Goal: Task Accomplishment & Management: Complete application form

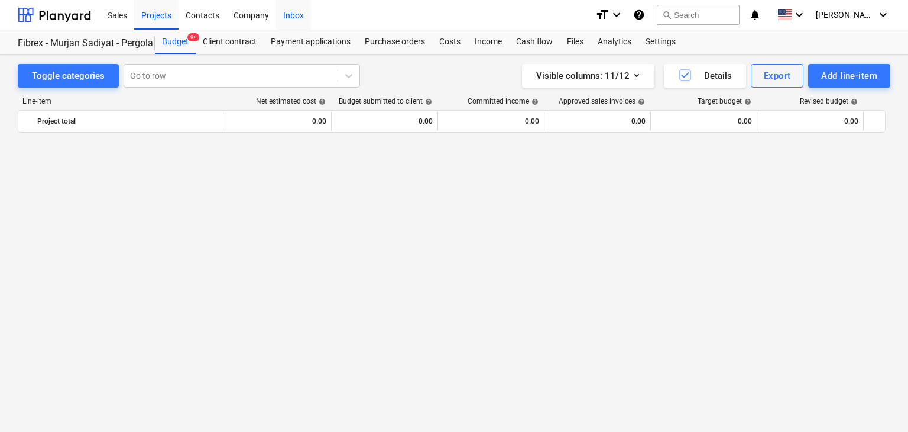
scroll to position [7658, 0]
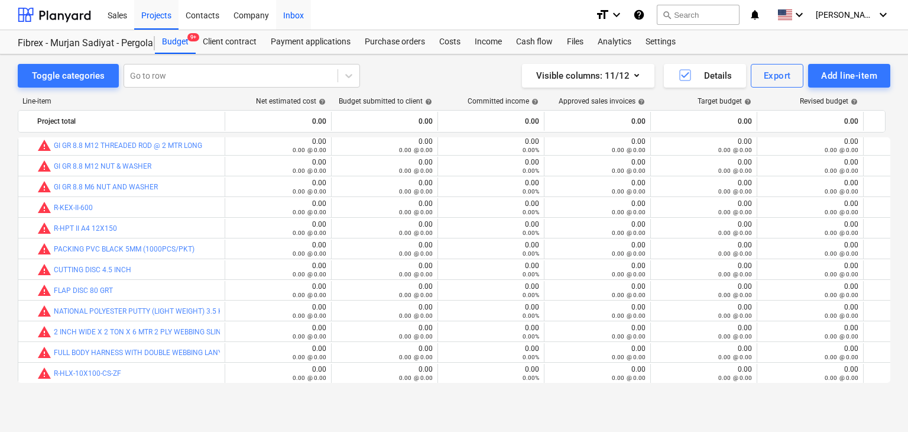
click at [808, 64] on button "Add line-item" at bounding box center [849, 76] width 82 height 24
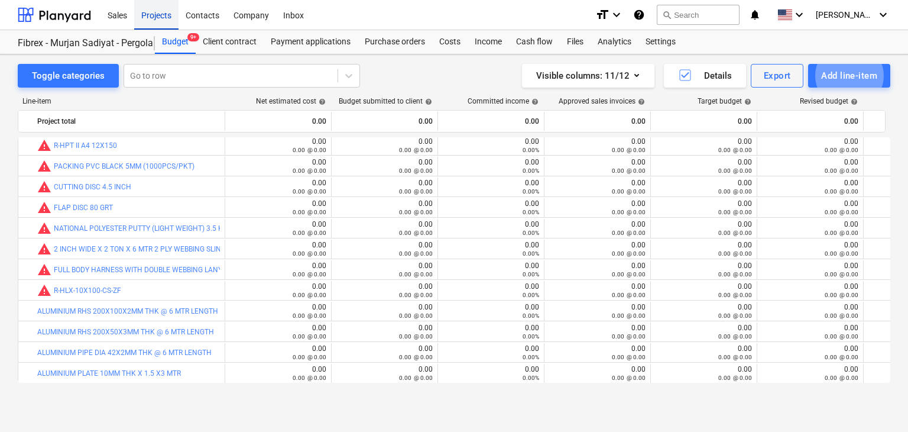
click at [154, 21] on div "Projects" at bounding box center [156, 14] width 44 height 30
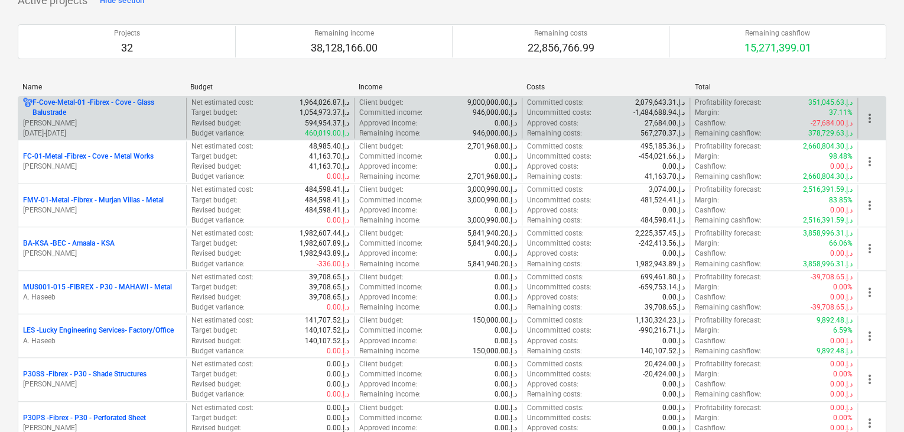
scroll to position [177, 0]
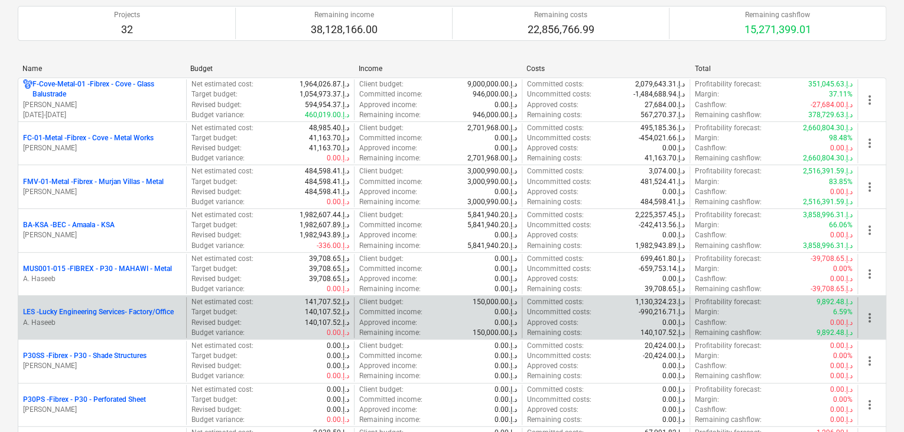
click at [93, 314] on p "LES - Lucky Engineering Services- Factory/Office" at bounding box center [98, 312] width 151 height 10
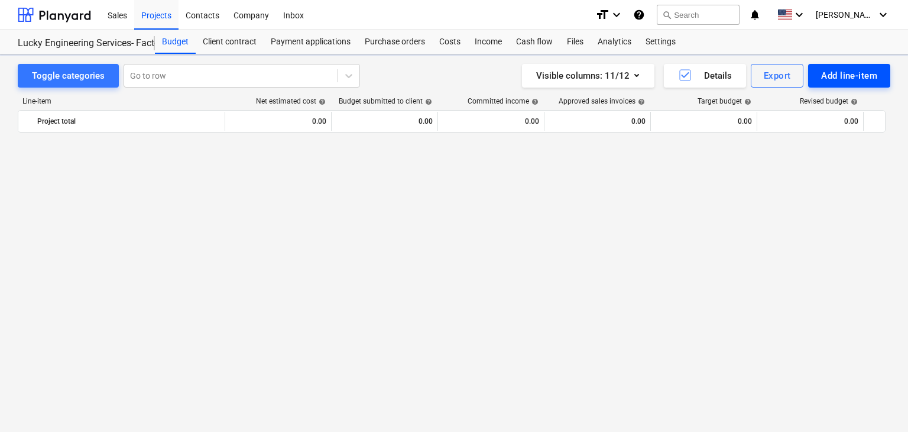
scroll to position [28036, 0]
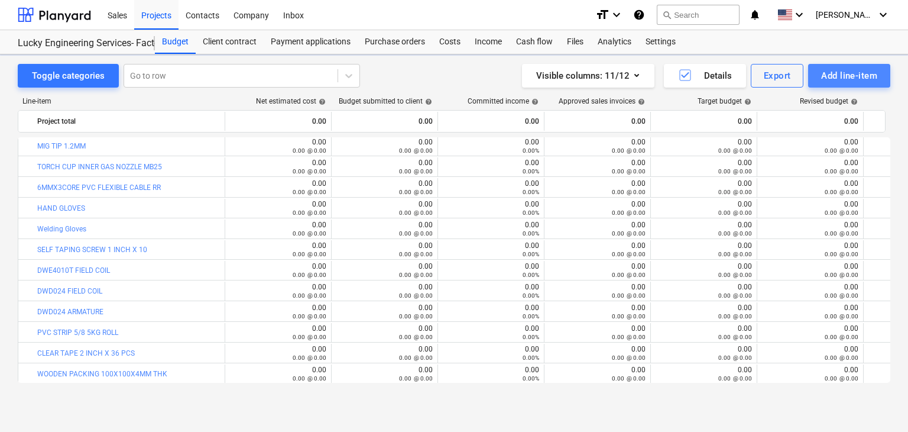
click at [839, 77] on div "Add line-item" at bounding box center [849, 75] width 56 height 15
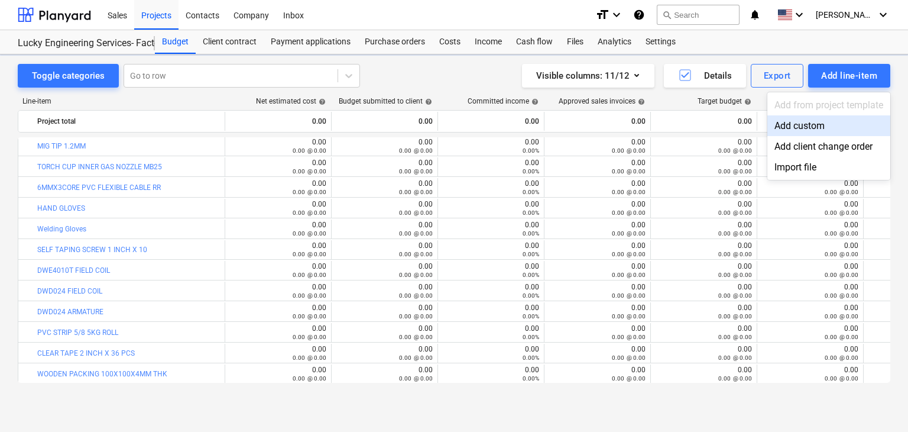
click at [796, 125] on div "Add custom" at bounding box center [828, 125] width 123 height 21
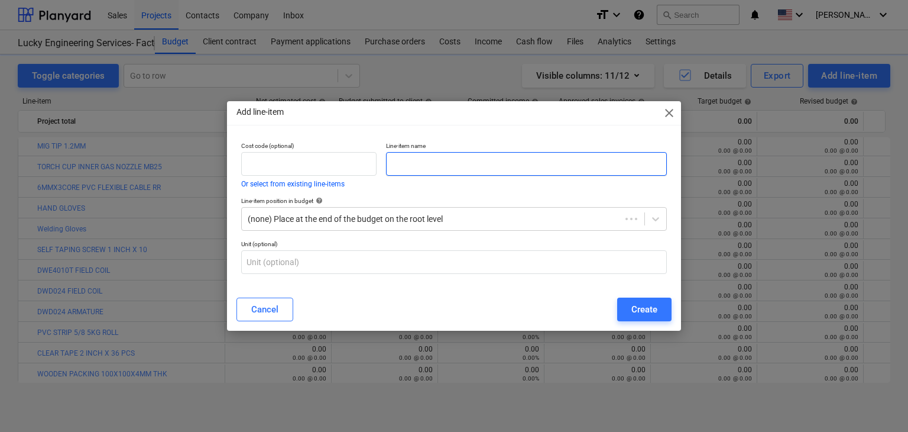
click at [438, 166] on input "text" at bounding box center [526, 164] width 281 height 24
paste input "AIR FILTER FOR LW-20PM -16Q SCREW COMPRESSOR 16 BAR AIR COMPRESSOR"
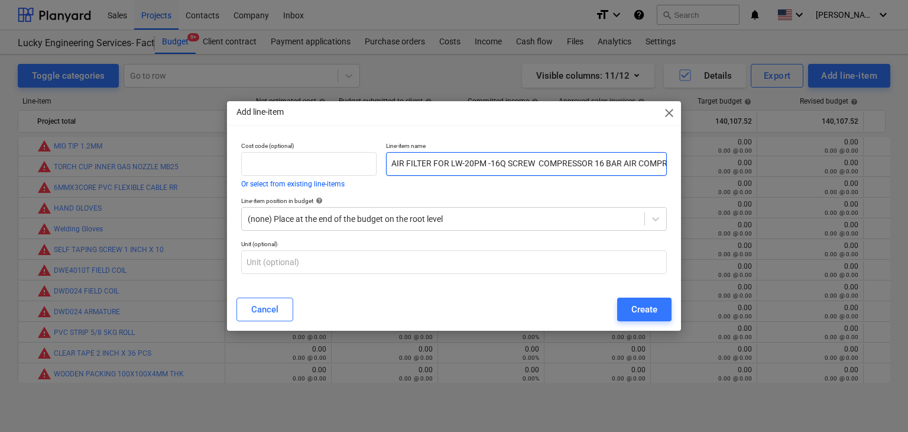
scroll to position [0, 26]
type input "AIR FILTER FOR LW-20PM -16Q SCREW COMPRESSOR 16 BAR AIR COMPRESSOR"
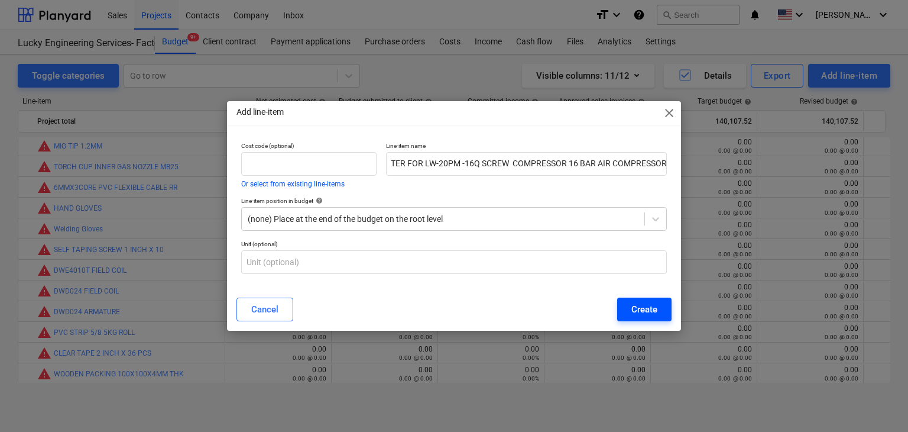
scroll to position [0, 0]
click at [645, 309] on div "Create" at bounding box center [644, 308] width 26 height 15
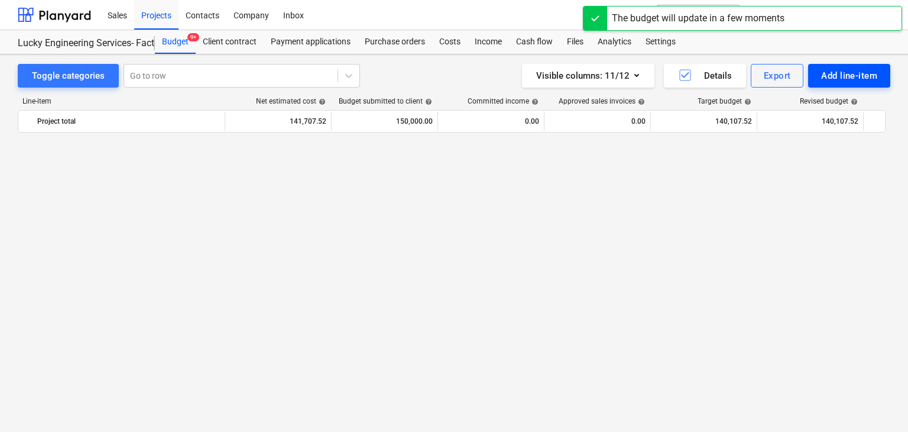
scroll to position [28036, 0]
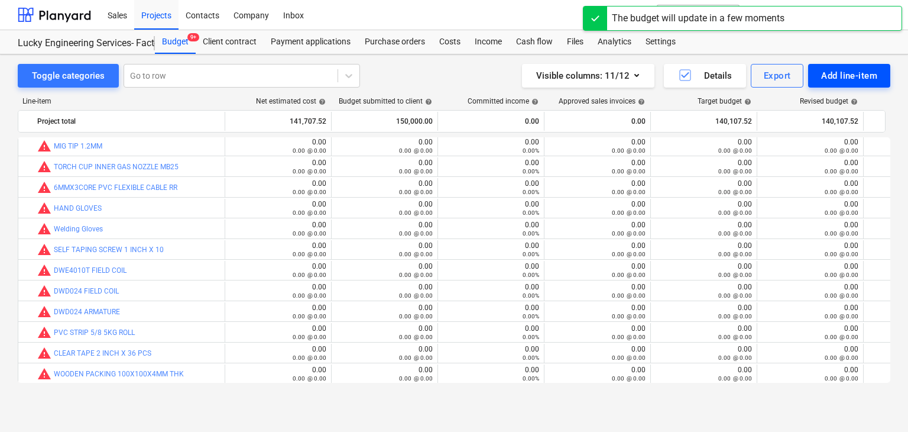
click at [825, 65] on button "Add line-item" at bounding box center [849, 76] width 82 height 24
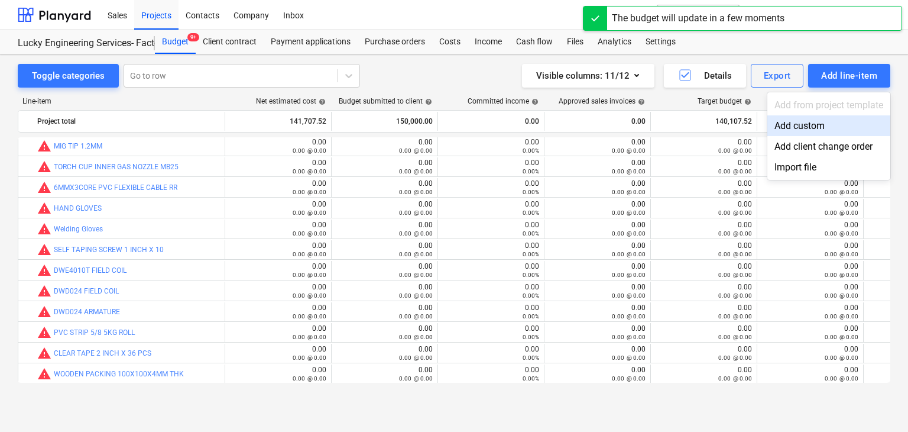
click at [794, 123] on div "Add custom" at bounding box center [828, 125] width 123 height 21
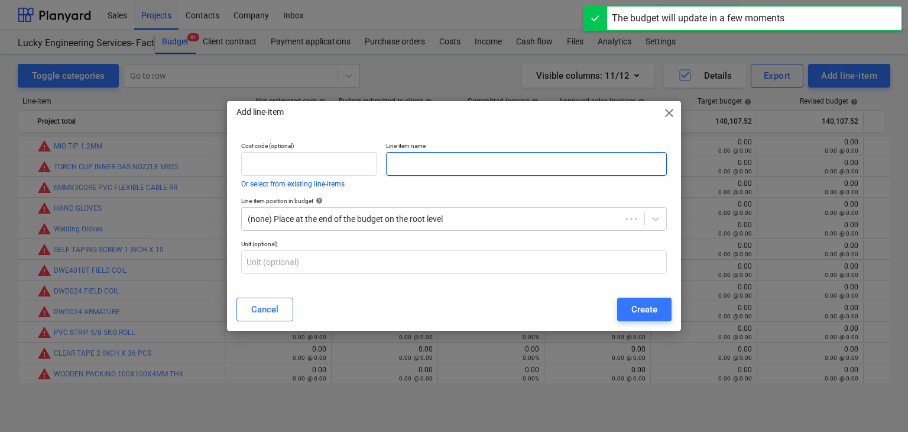
click at [437, 168] on input "text" at bounding box center [526, 164] width 281 height 24
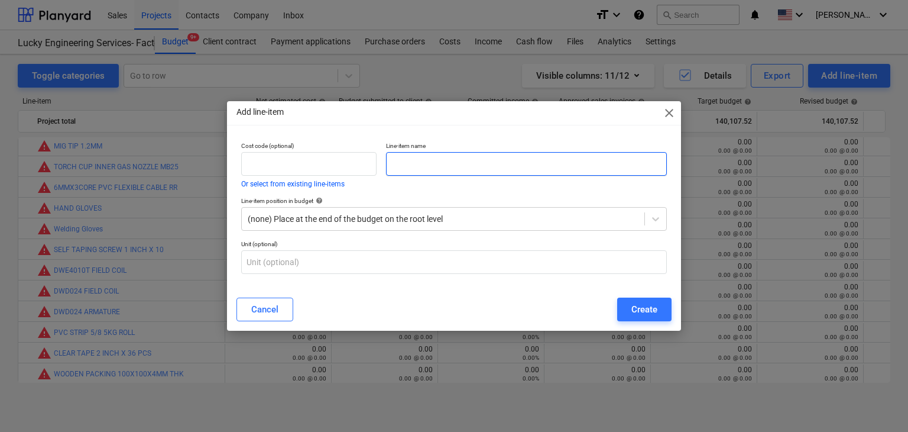
paste input "OIL FILTER FOR LW-20PM-16Q SCREW COMPRESSOR"
type input "OIL FILTER FOR LW-20PM-16Q SCREW COMPRESSOR"
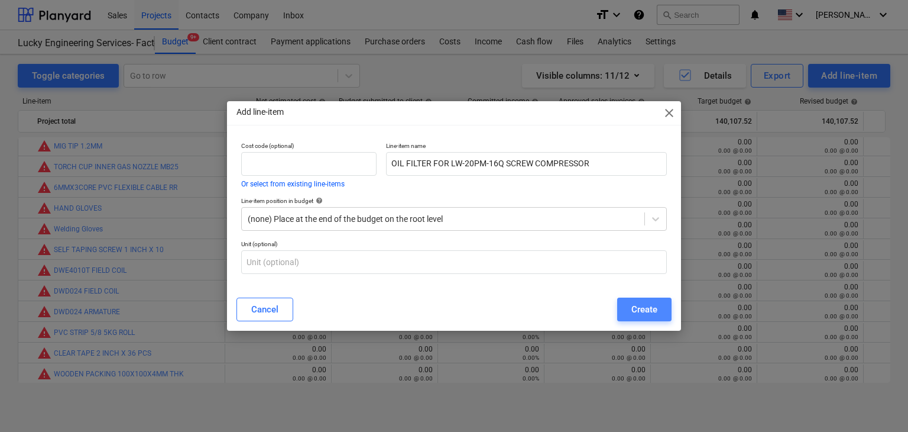
click at [638, 310] on div "Create" at bounding box center [644, 308] width 26 height 15
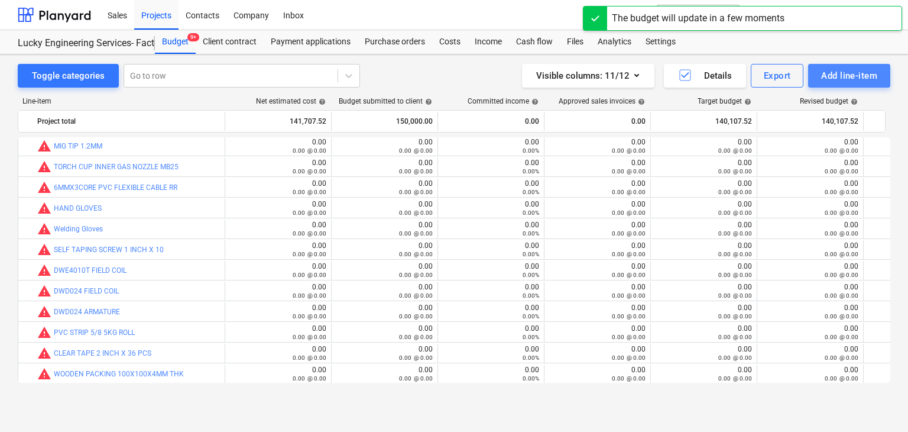
click at [836, 73] on div "Add line-item" at bounding box center [849, 75] width 56 height 15
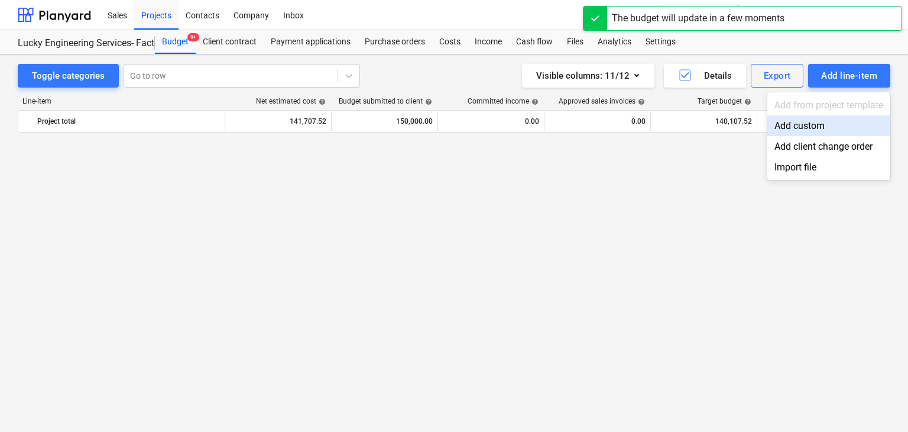
scroll to position [28036, 0]
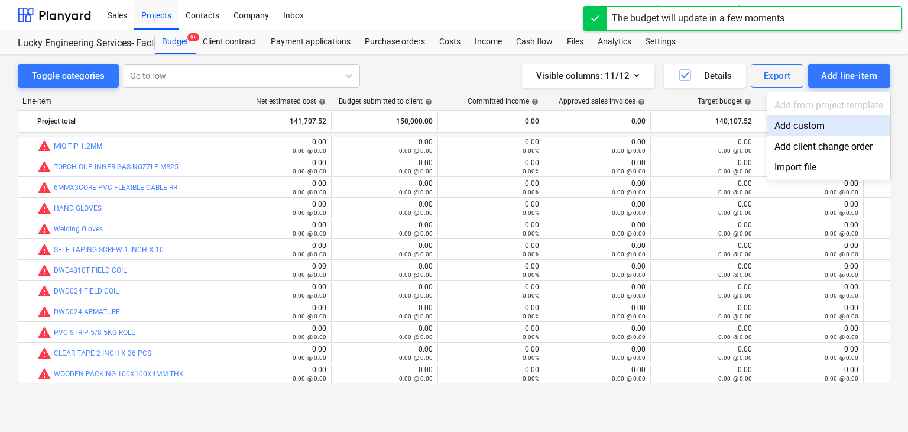
click at [791, 128] on div "Add custom" at bounding box center [828, 125] width 123 height 21
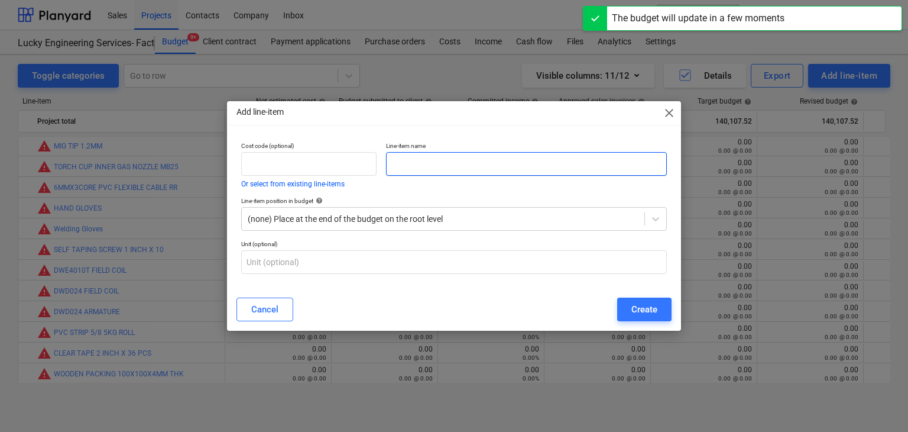
click at [390, 161] on input "text" at bounding box center [526, 164] width 281 height 24
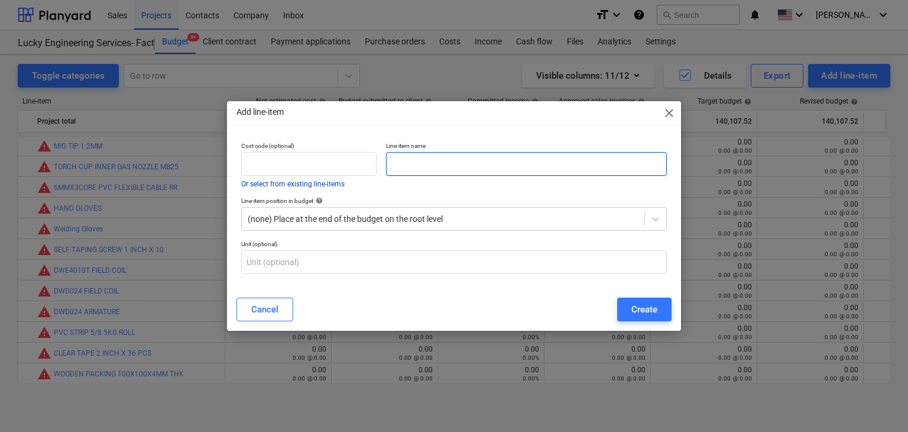
paste input "OIL SEPARATOR FOR LW-20PM-16Q SCREW COMPRESSOR"
type input "OIL SEPARATOR FOR LW-20PM-16Q SCREW COMPRESSOR"
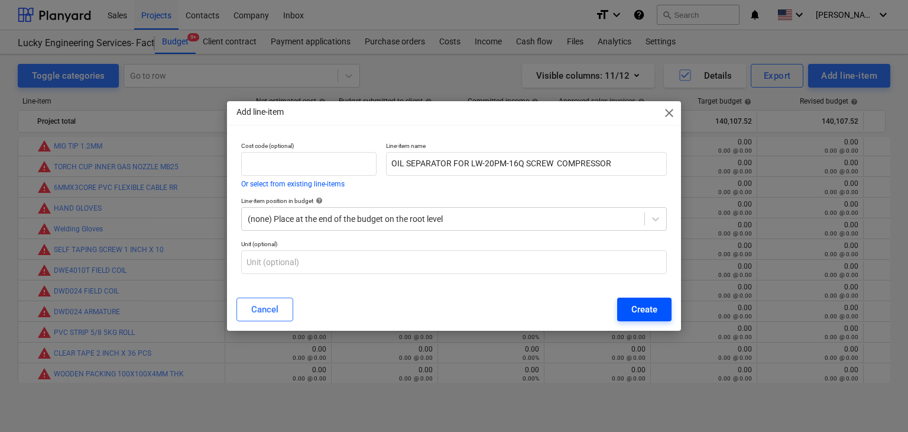
click at [637, 320] on button "Create" at bounding box center [644, 309] width 54 height 24
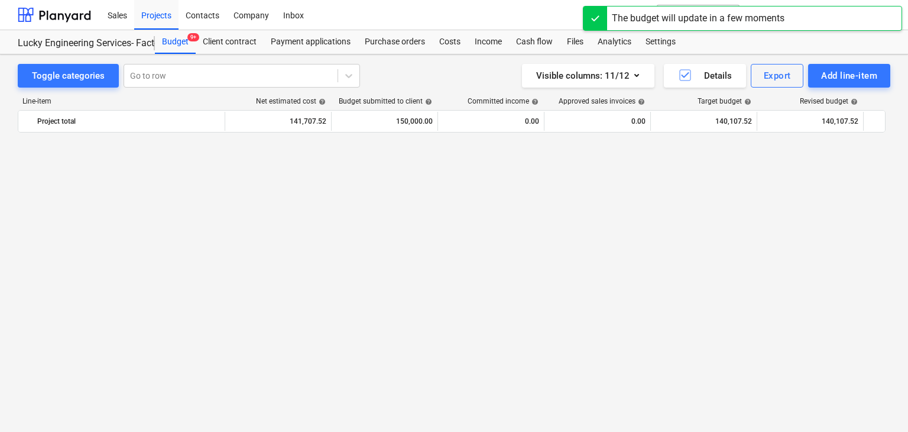
scroll to position [28036, 0]
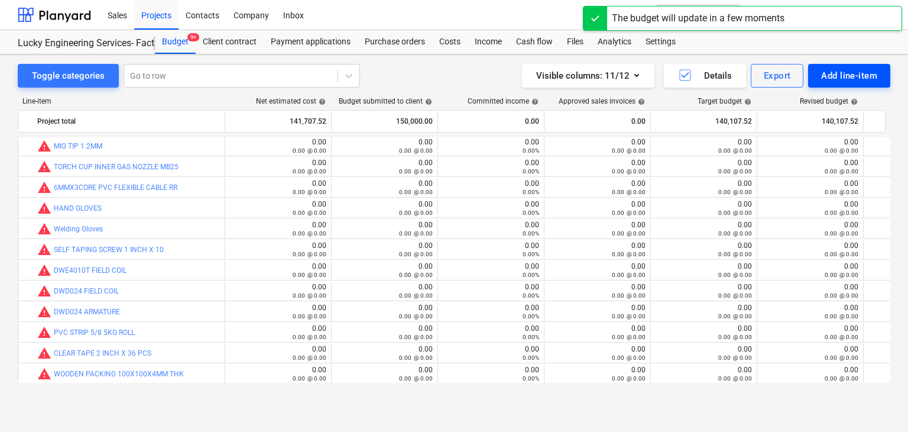
click at [826, 79] on div "Add line-item" at bounding box center [849, 75] width 56 height 15
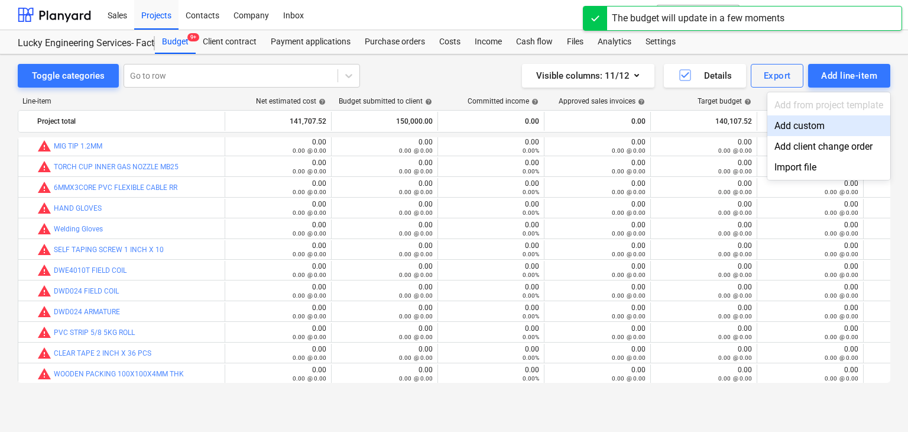
click at [800, 126] on div "Add custom" at bounding box center [828, 125] width 123 height 21
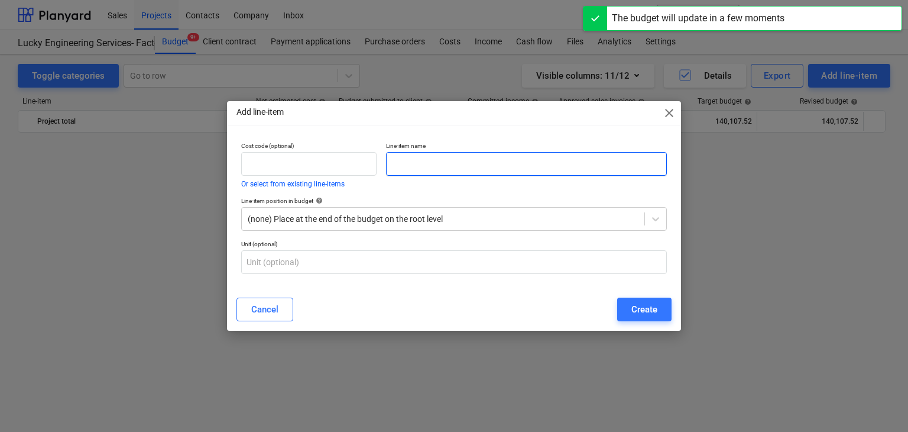
click at [401, 163] on input "text" at bounding box center [526, 164] width 281 height 24
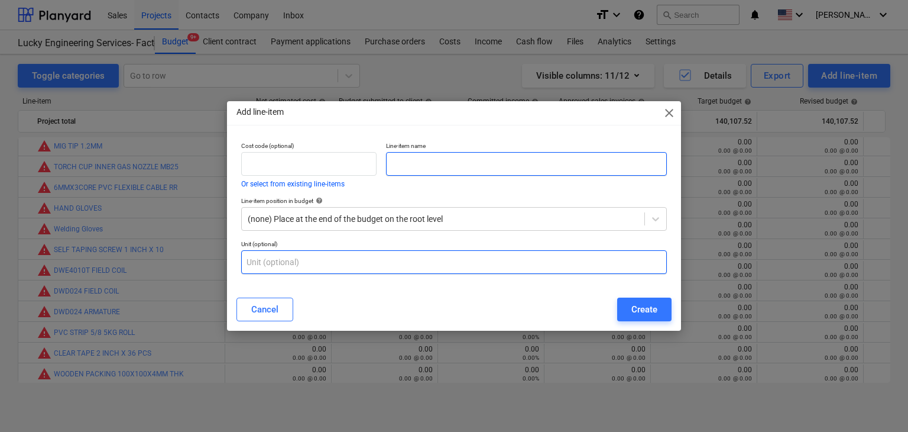
paste input "SYNTHETIC OIL FOR COMPRESSOR"
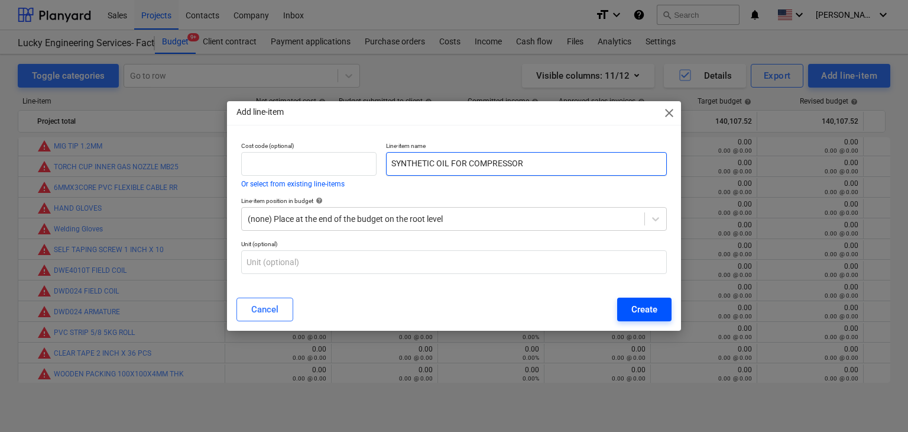
type input "SYNTHETIC OIL FOR COMPRESSOR"
click at [631, 309] on div "Create" at bounding box center [644, 308] width 26 height 15
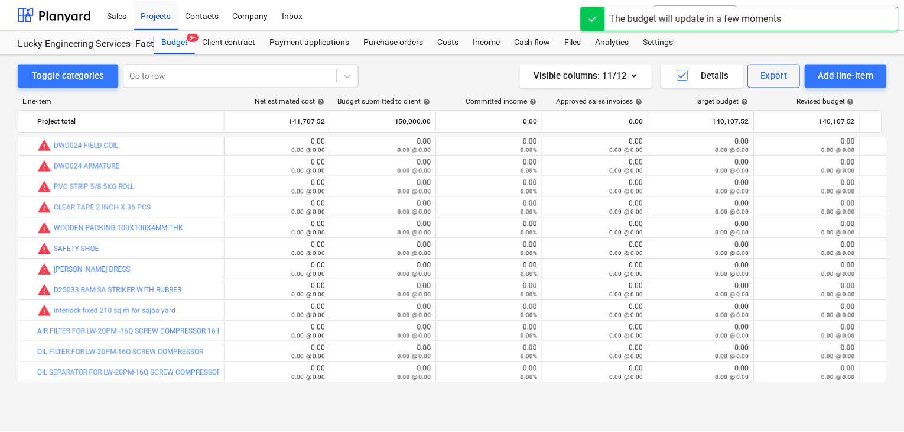
scroll to position [28202, 0]
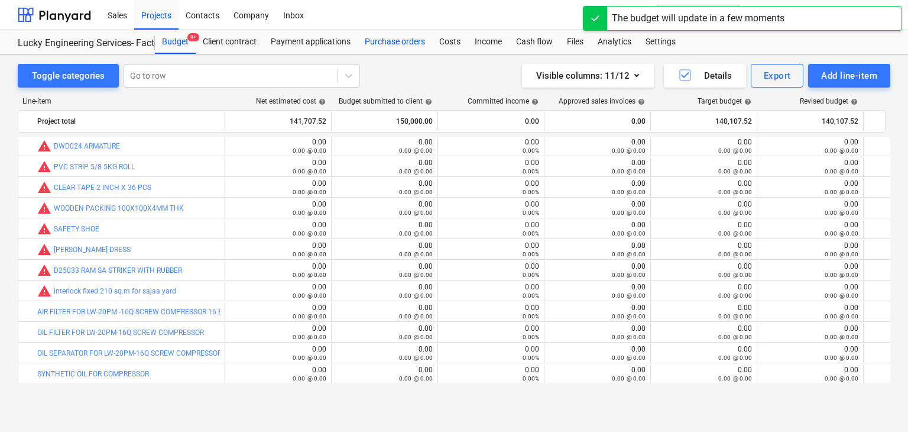
click at [395, 43] on div "Purchase orders" at bounding box center [395, 42] width 74 height 24
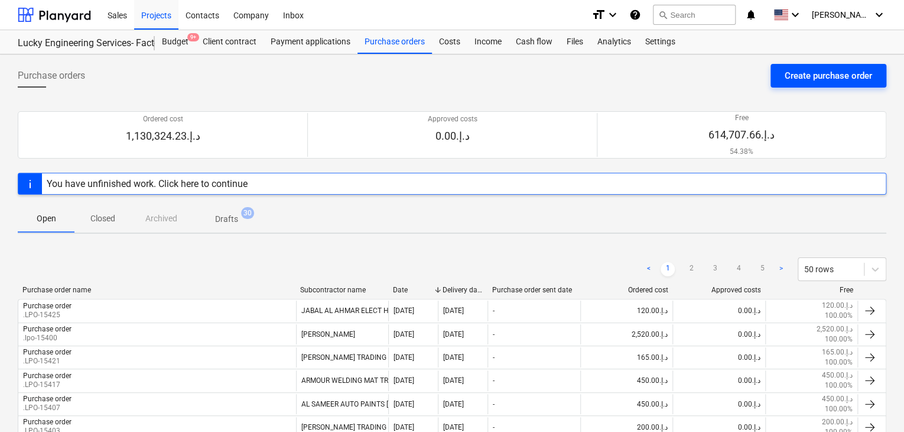
click at [799, 79] on div "Create purchase order" at bounding box center [828, 75] width 87 height 15
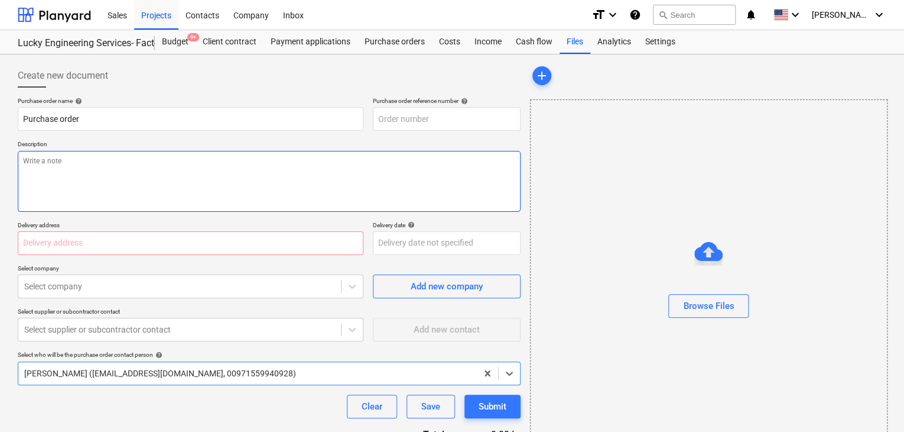
click at [377, 156] on textarea at bounding box center [269, 181] width 503 height 61
type textarea "x"
type input "LES-PO-508"
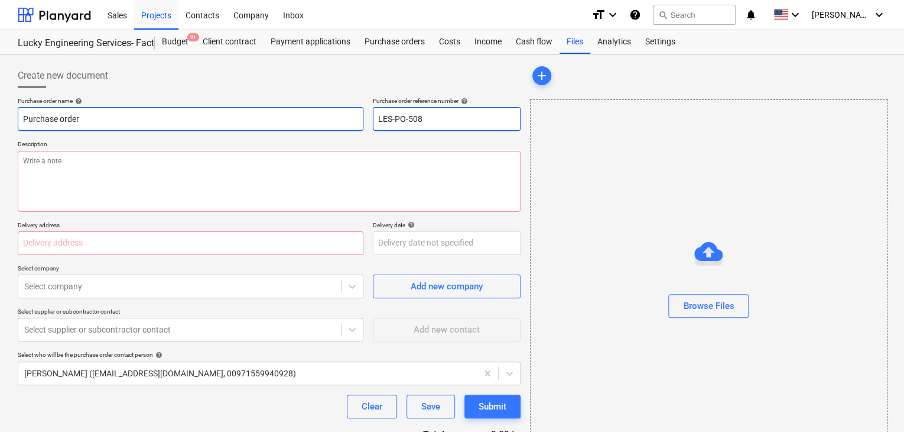
drag, startPoint x: 441, startPoint y: 119, endPoint x: 326, endPoint y: 111, distance: 115.6
click at [326, 111] on div "Purchase order name help Purchase order Purchase order reference number help LE…" at bounding box center [269, 114] width 503 height 34
type textarea "x"
type input "."
type textarea "x"
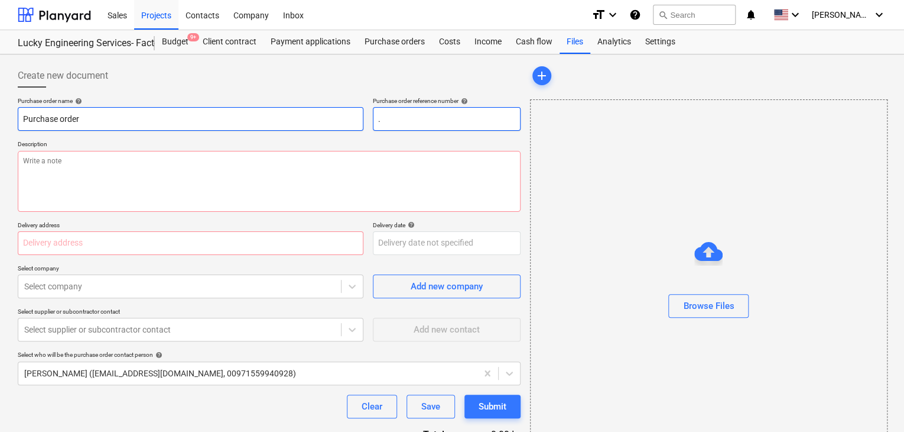
type input ".L"
type textarea "x"
type input ".LP"
type textarea "x"
type input ".LPO"
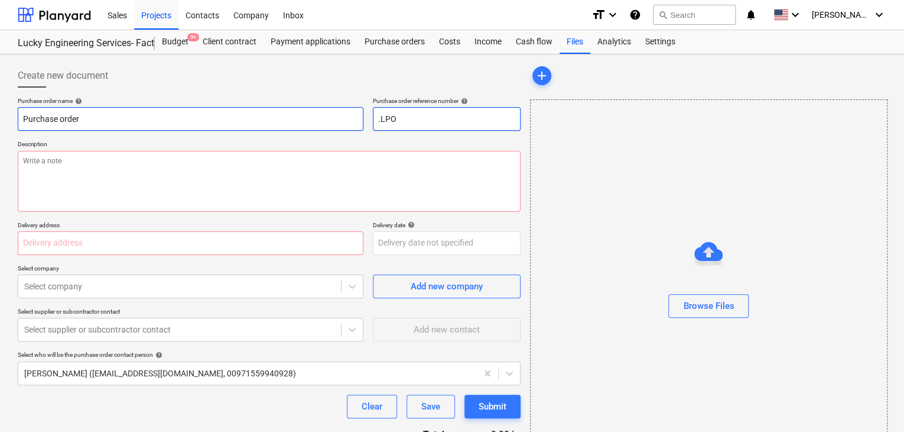
type textarea "x"
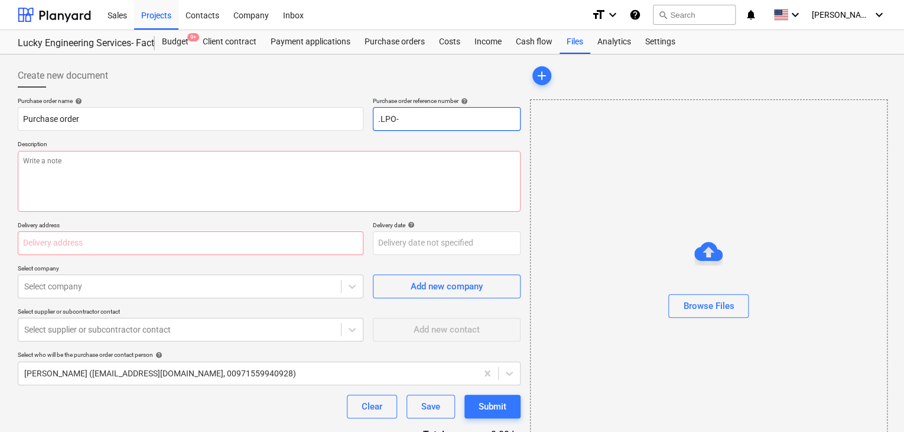
type input ".LPO-"
type textarea "x"
type input ".LPO-1"
type textarea "x"
type input ".LPO-15"
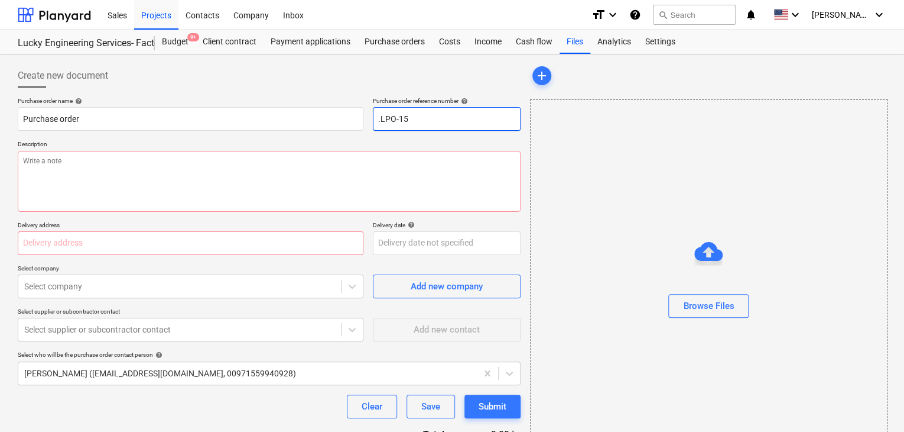
type textarea "x"
type input ".LPO-154"
type textarea "x"
type input ".LPO-1542"
type textarea "x"
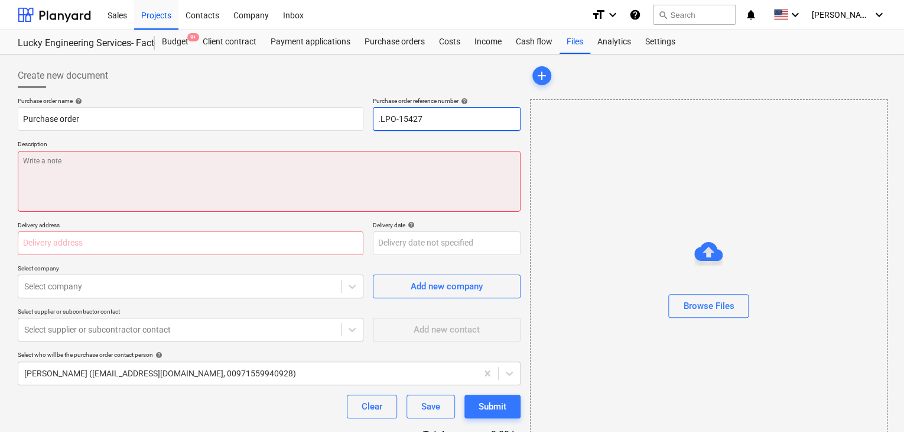
type input ".LPO-15427"
click at [156, 184] on textarea at bounding box center [269, 181] width 503 height 61
type textarea "x"
type textarea "2"
type textarea "x"
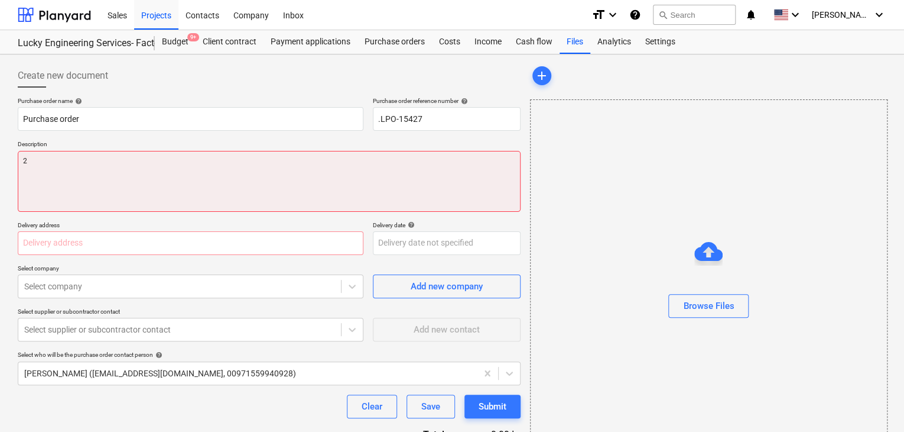
type textarea "28"
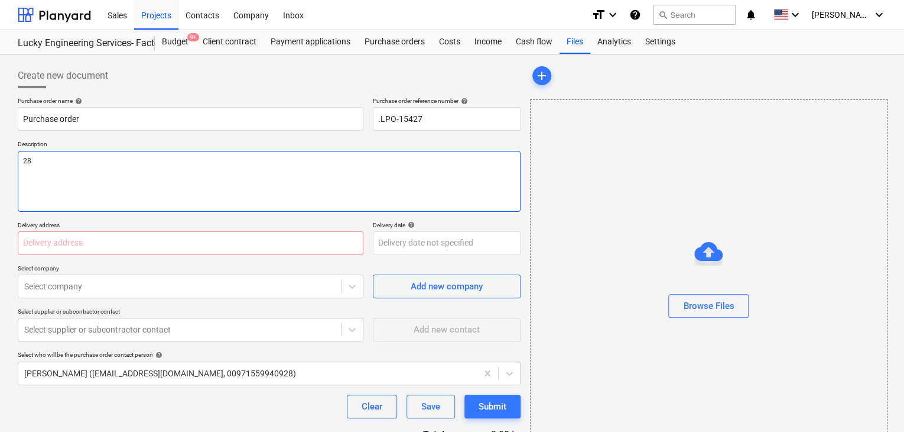
type textarea "x"
type textarea "28/"
type textarea "x"
type textarea "28/A"
type textarea "x"
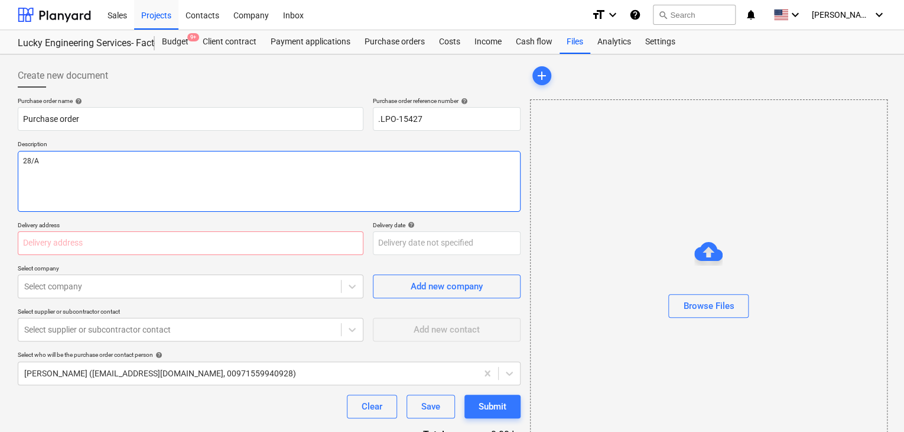
type textarea "28/AU"
type textarea "x"
type textarea "28/AUG"
type textarea "x"
type textarea "28/AUG/"
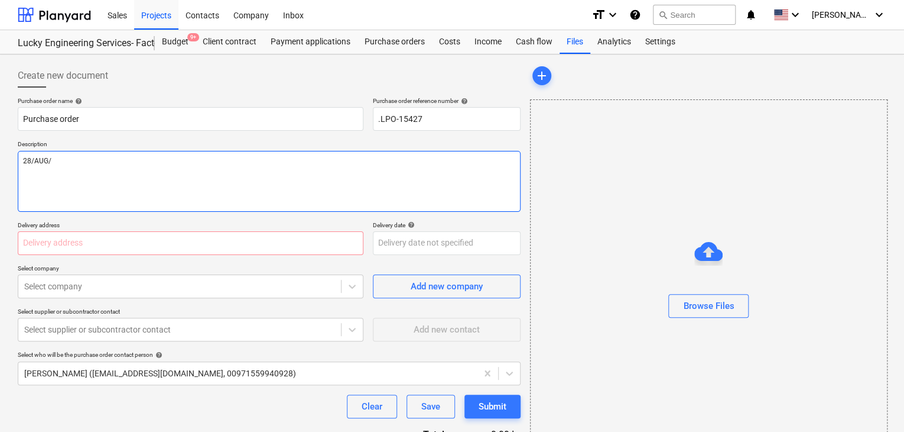
type textarea "x"
type textarea "28/[DATE]"
type textarea "x"
type textarea "[DATE]"
type textarea "x"
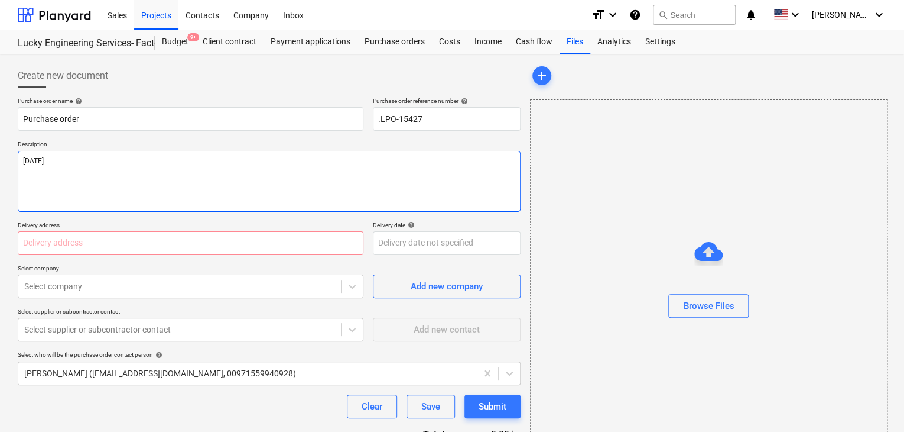
type textarea "[DATE]"
type textarea "x"
type textarea "[DATE]"
click at [40, 245] on input "text" at bounding box center [191, 243] width 346 height 24
type textarea "x"
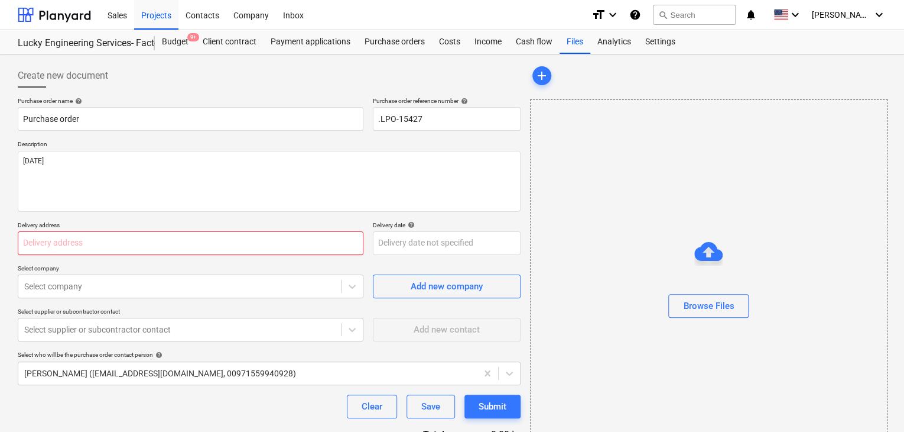
type input "L"
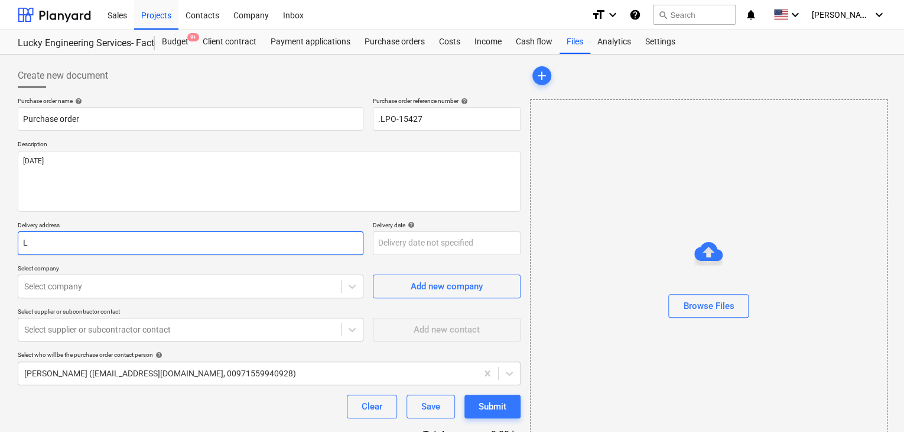
type textarea "x"
type input "LU"
type textarea "x"
type input "LUC"
type textarea "x"
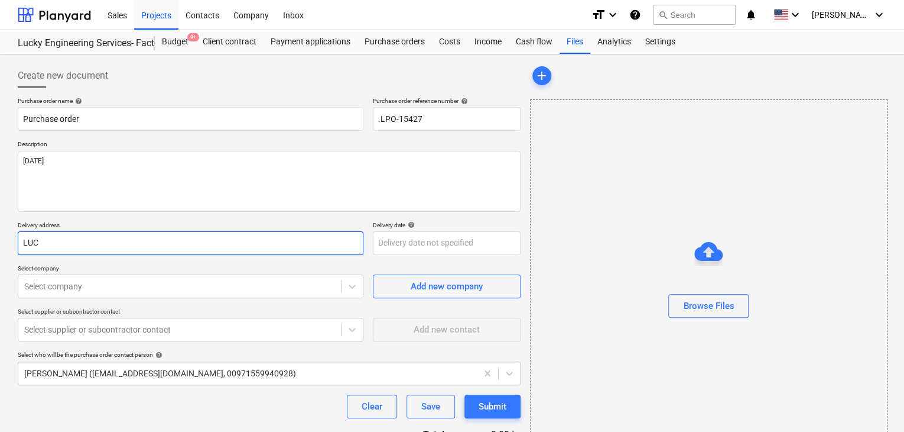
type input "LUCK"
type textarea "x"
type input "LUCKY"
type textarea "x"
type input "LUCKY"
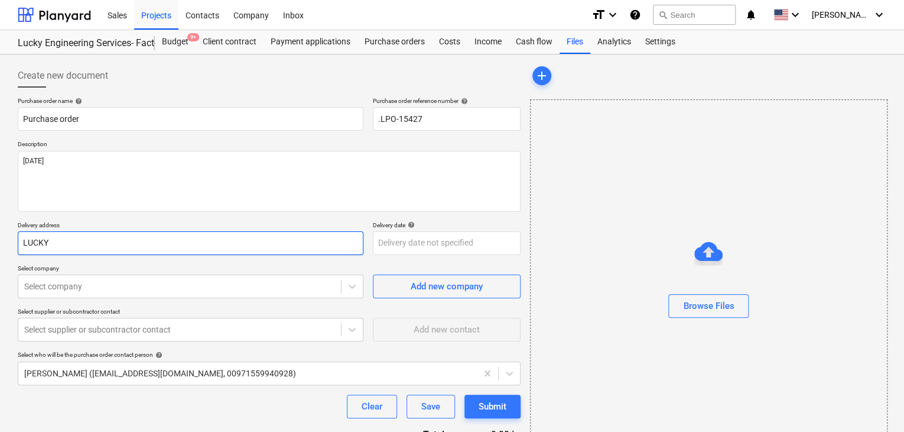
type textarea "x"
type input "LUCKY EN"
type textarea "x"
type input "LUCKY ENG"
type textarea "x"
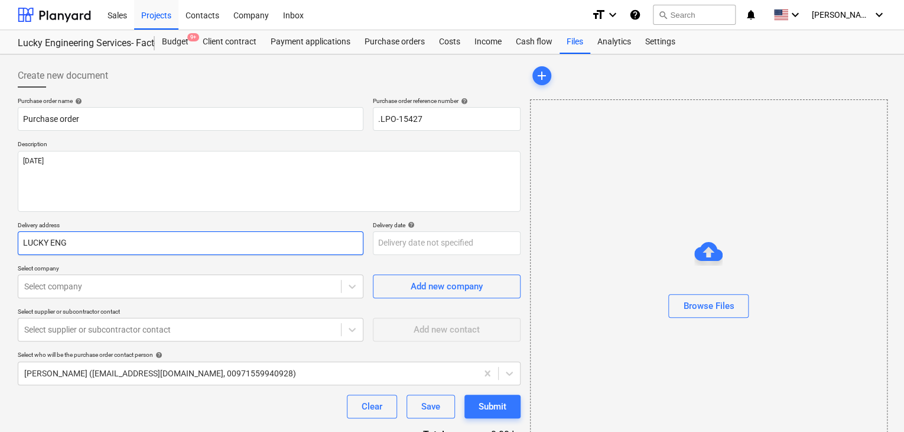
type input "LUCKY ENGI"
type textarea "x"
type input "LUCKY ENGIN"
type textarea "x"
type input "LUCKY ENGINE"
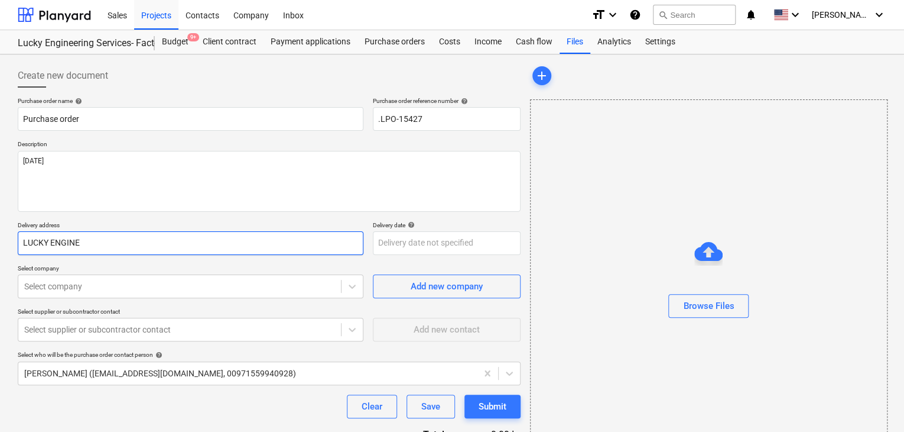
type textarea "x"
type input "LUCKY ENGINEE"
type textarea "x"
type input "LUCKY ENGINEER"
type textarea "x"
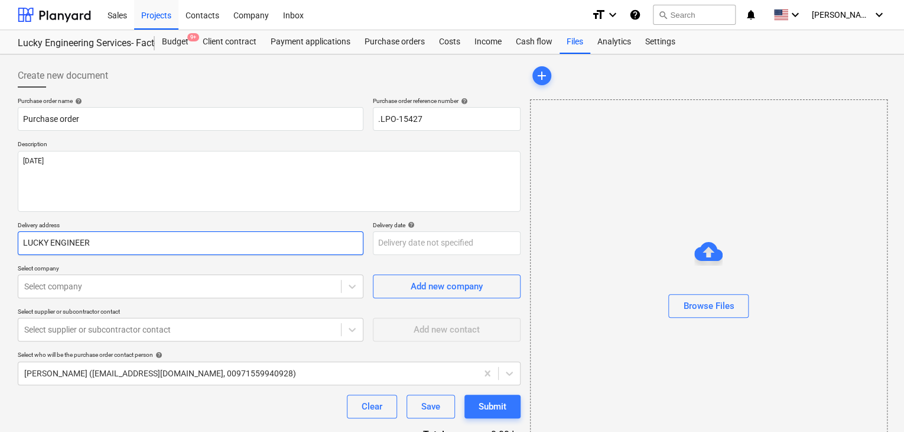
type input "LUCKY ENGINEERI"
type textarea "x"
type input "LUCKY ENGINEERIN"
type textarea "x"
type input "LUCKY ENGINEERING"
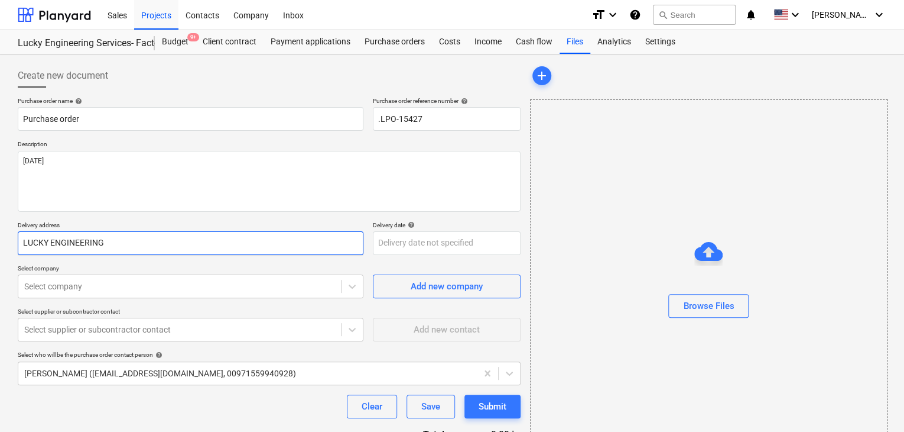
type textarea "x"
type input "LUCKY ENGINEERING"
type textarea "x"
type input "LUCKY ENGINEERING S"
type textarea "x"
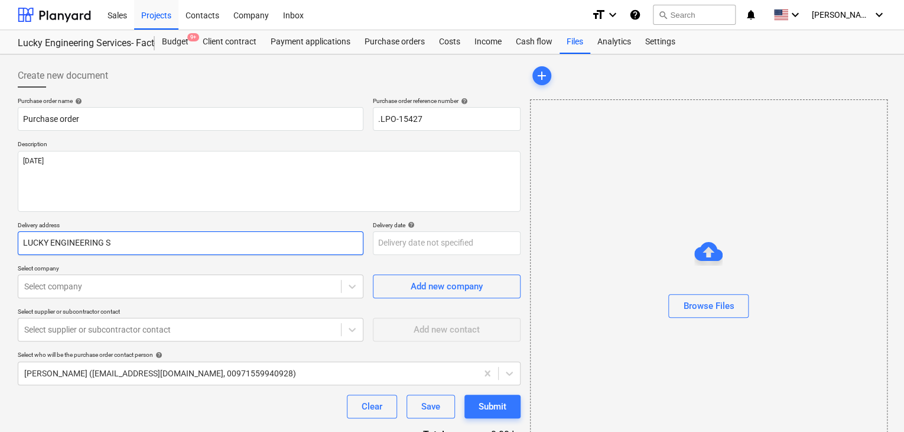
type input "LUCKY ENGINEERING SE"
type textarea "x"
type input "LUCKY ENGINEERING SER"
type textarea "x"
type input "LUCKY ENGINEERING SERV"
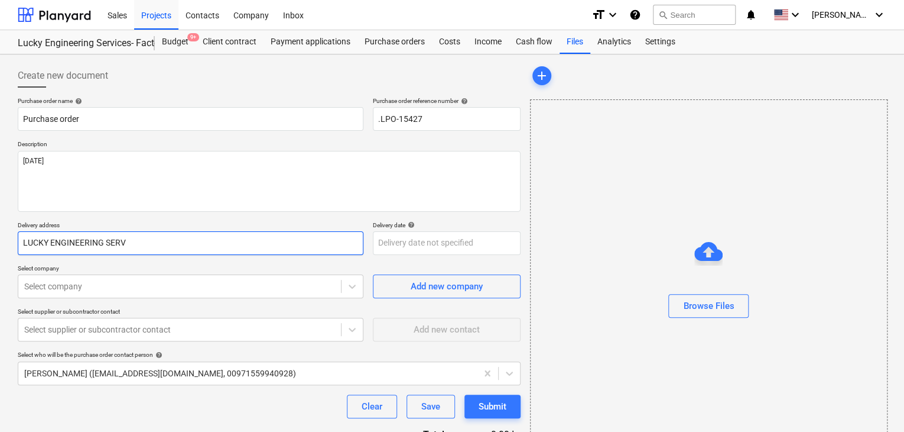
type textarea "x"
type input "LUCKY ENGINEERING SERVI"
type textarea "x"
type input "LUCKY ENGINEERING SERVIC"
type textarea "x"
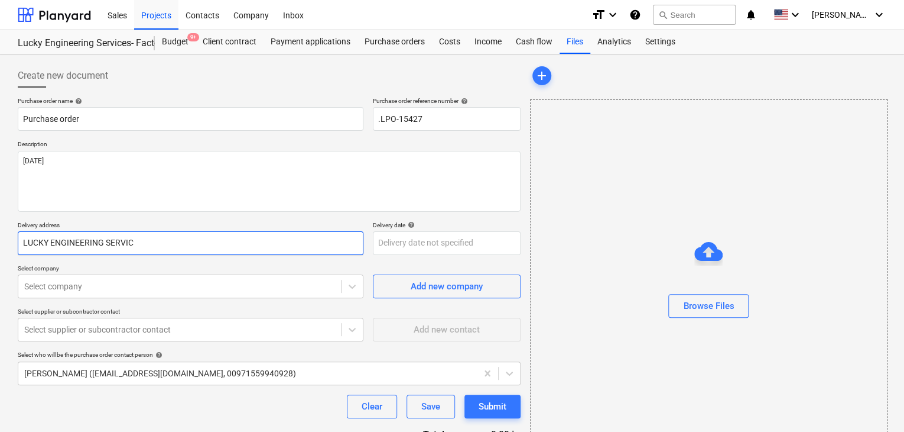
type input "LUCKY ENGINEERING SERVICE"
type textarea "x"
type input "LUCKY ENGINEERING SERVICES"
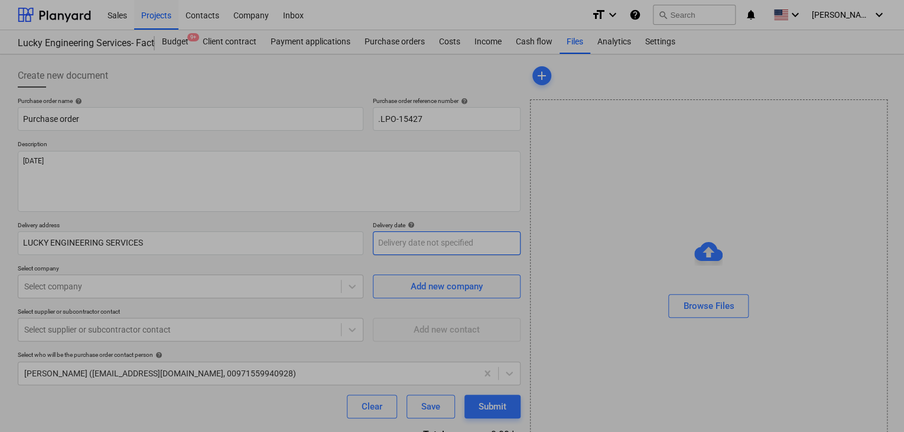
click at [422, 247] on body "Sales Projects Contacts Company Inbox format_size keyboard_arrow_down help sear…" at bounding box center [452, 216] width 904 height 432
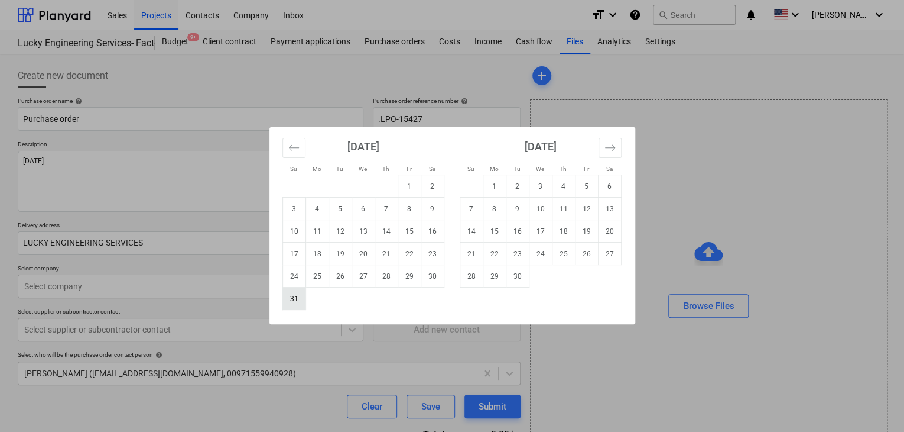
click at [290, 291] on td "31" at bounding box center [294, 298] width 23 height 22
type textarea "x"
type input "[DATE]"
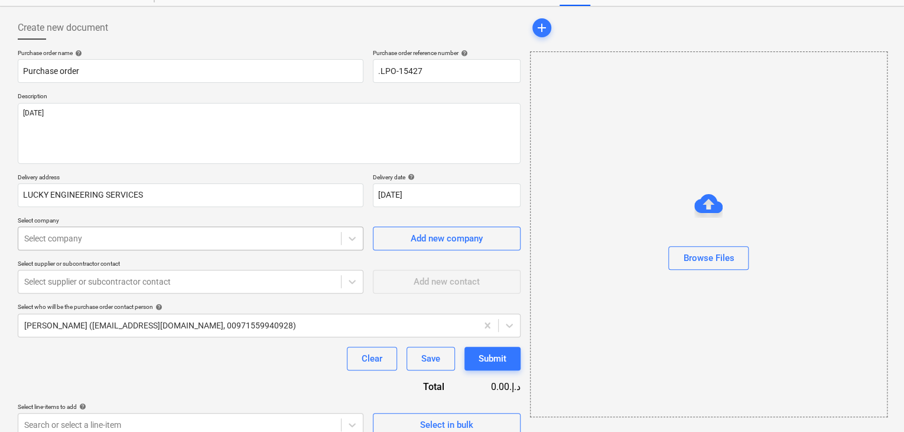
click at [52, 277] on body "Sales Projects Contacts Company Inbox format_size keyboard_arrow_down help sear…" at bounding box center [452, 168] width 904 height 432
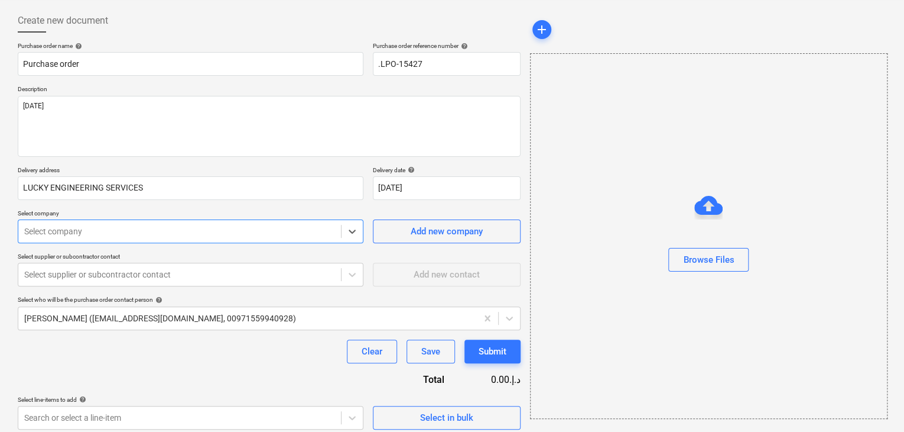
click at [64, 233] on div at bounding box center [179, 231] width 311 height 12
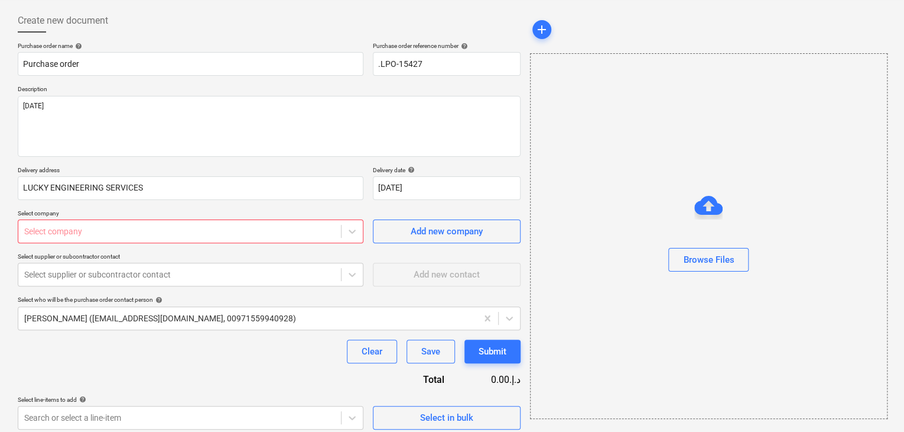
type textarea "x"
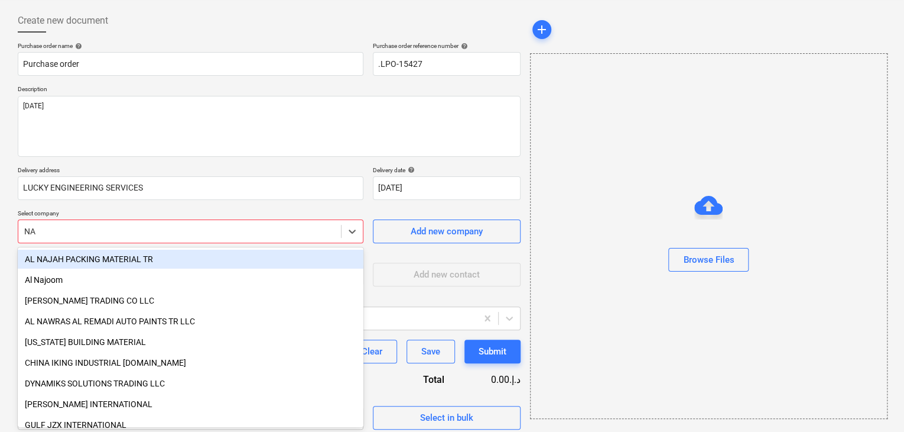
type input "NAR"
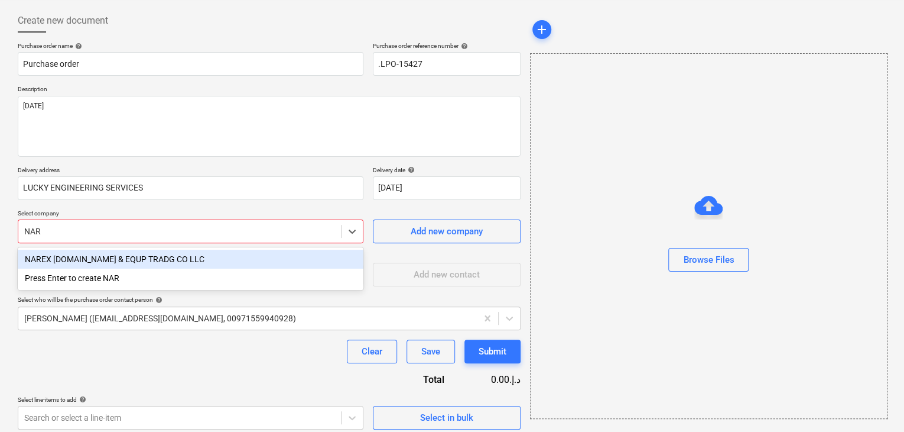
click at [207, 254] on div "NAREX [DOMAIN_NAME] & EQUP TRADG CO LLC" at bounding box center [191, 258] width 346 height 19
type textarea "x"
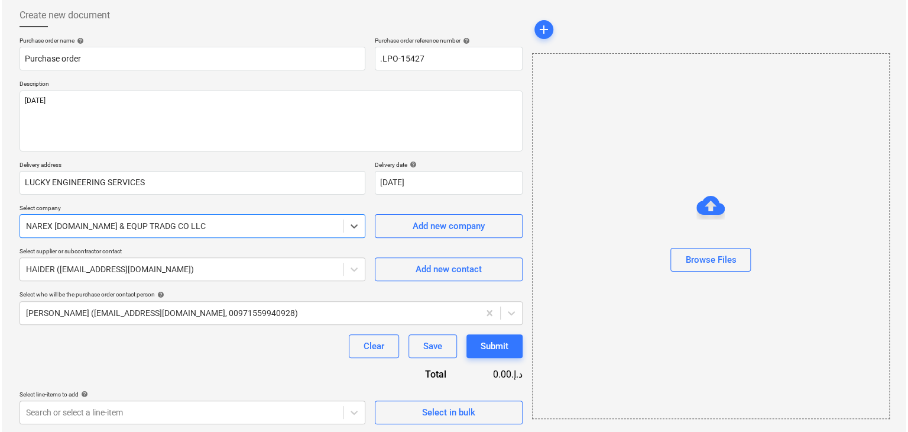
scroll to position [61, 0]
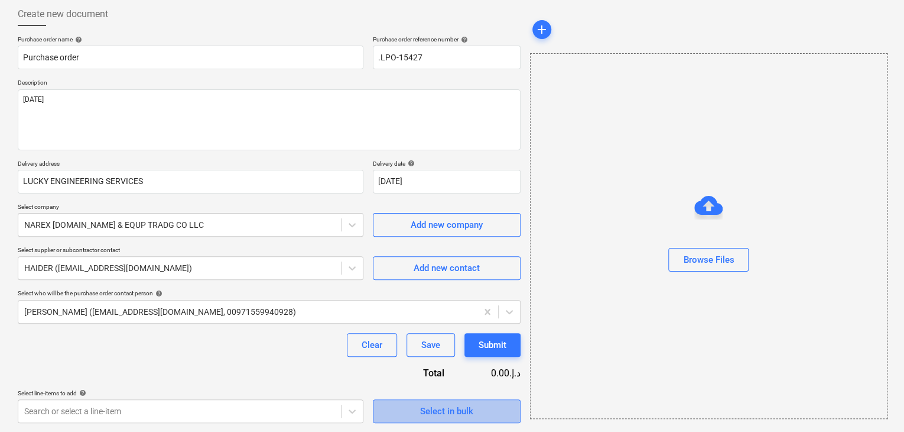
click at [425, 406] on div "Select in bulk" at bounding box center [446, 410] width 53 height 15
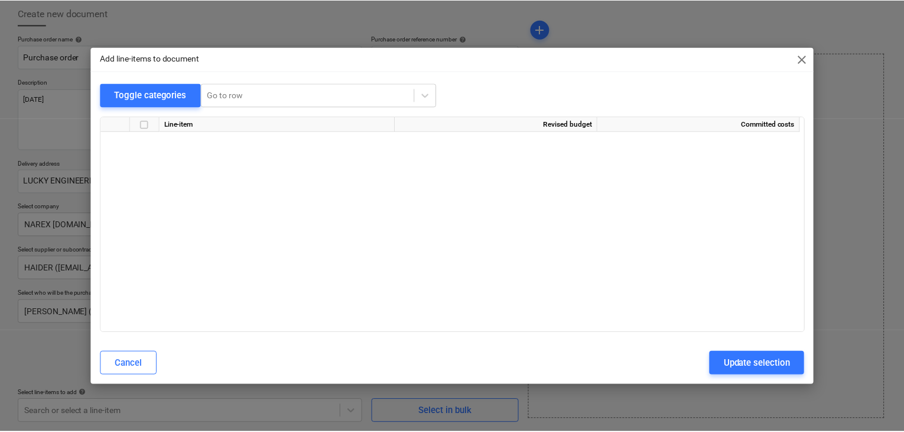
scroll to position [23799, 0]
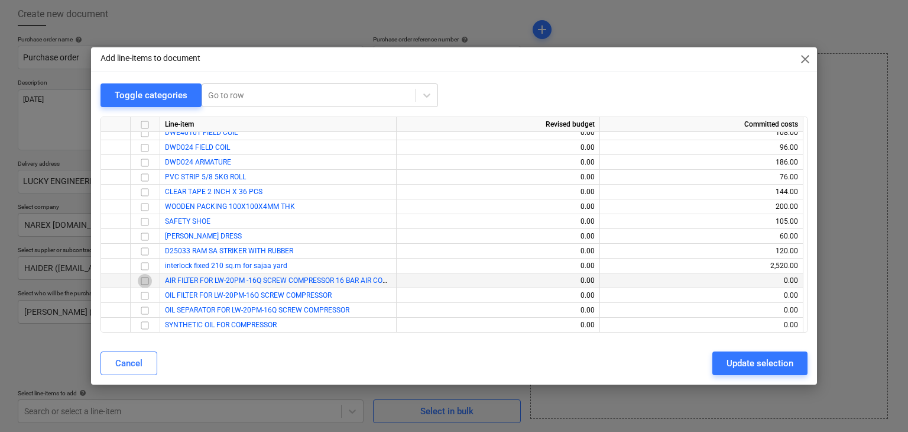
click at [144, 282] on input "checkbox" at bounding box center [145, 281] width 14 height 14
drag, startPoint x: 144, startPoint y: 282, endPoint x: 147, endPoint y: 294, distance: 12.1
click at [147, 294] on input "checkbox" at bounding box center [145, 295] width 14 height 14
click at [148, 306] on input "checkbox" at bounding box center [145, 310] width 14 height 14
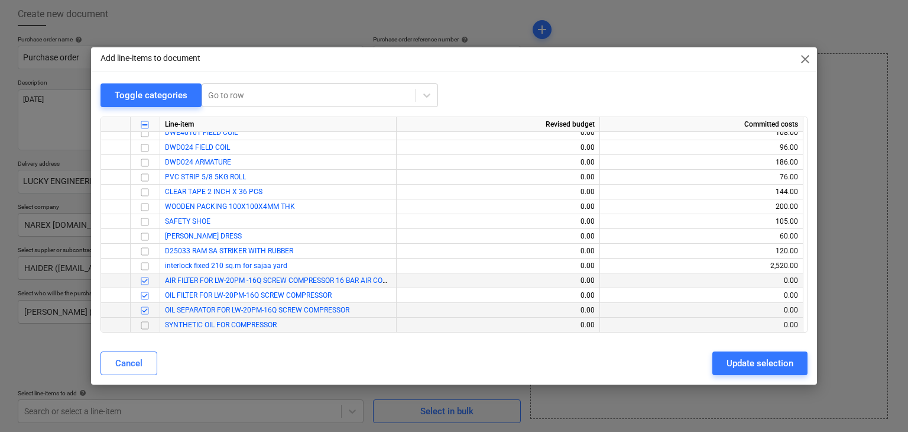
click at [148, 321] on input "checkbox" at bounding box center [145, 325] width 14 height 14
drag, startPoint x: 733, startPoint y: 356, endPoint x: 387, endPoint y: 299, distance: 350.6
click at [733, 357] on div "Update selection" at bounding box center [759, 362] width 67 height 15
type textarea "x"
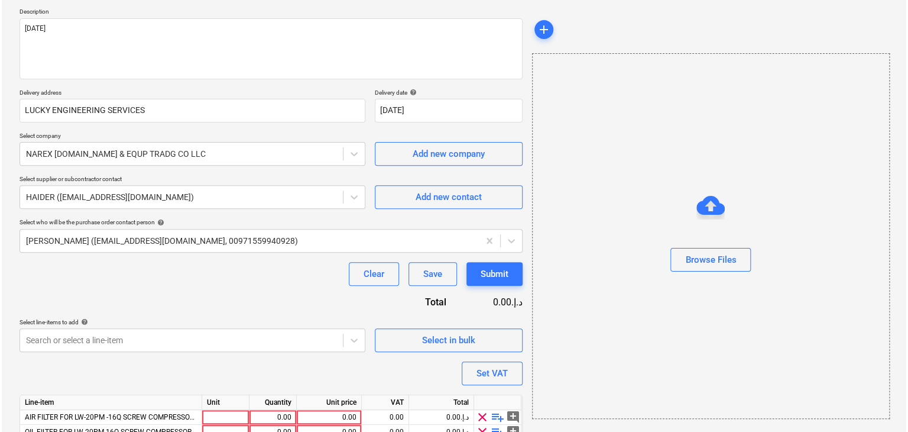
scroll to position [218, 0]
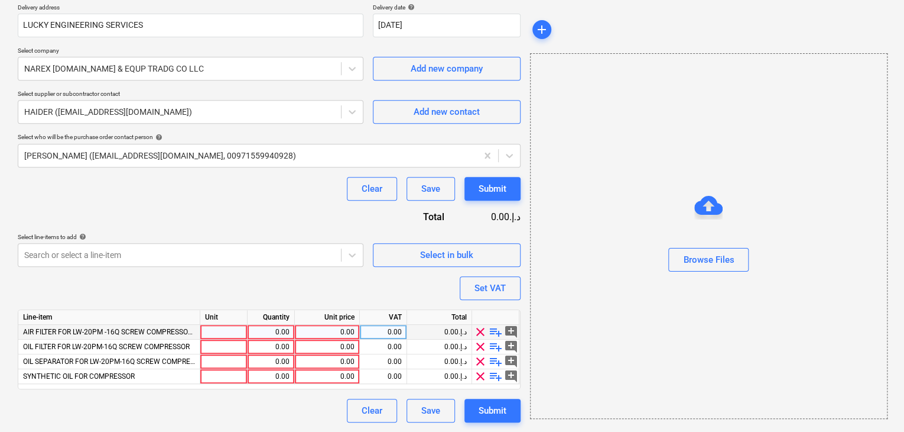
click at [204, 330] on div at bounding box center [223, 332] width 47 height 15
type input "NOS"
type textarea "x"
type input "NOS"
type textarea "x"
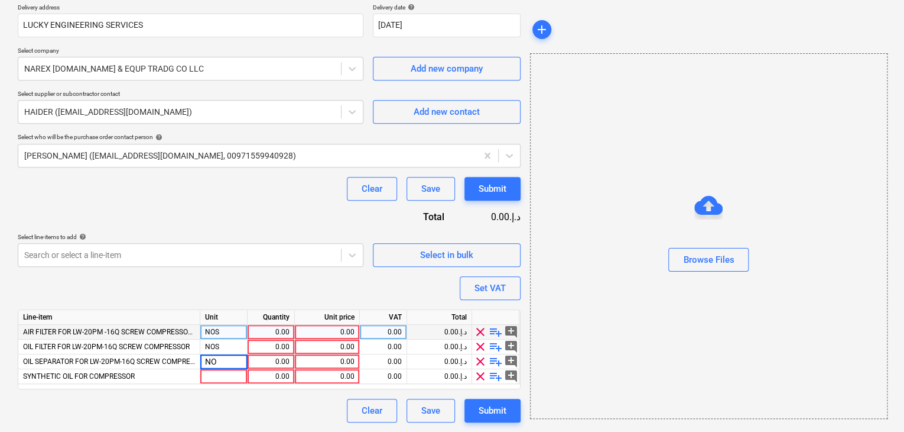
type input "NOS"
type textarea "x"
type input "NOS"
type textarea "x"
click at [269, 336] on div "0.00" at bounding box center [270, 332] width 37 height 15
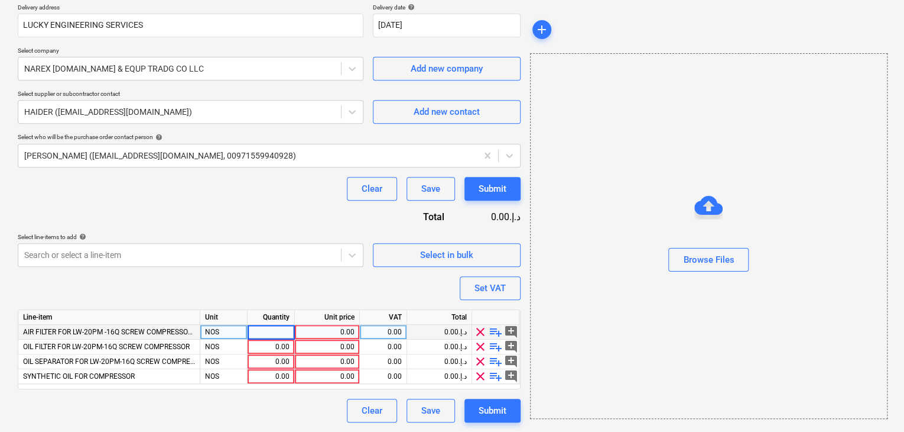
type input "1"
type textarea "x"
click at [345, 327] on div "0.00" at bounding box center [327, 332] width 55 height 15
type input "450"
type textarea "x"
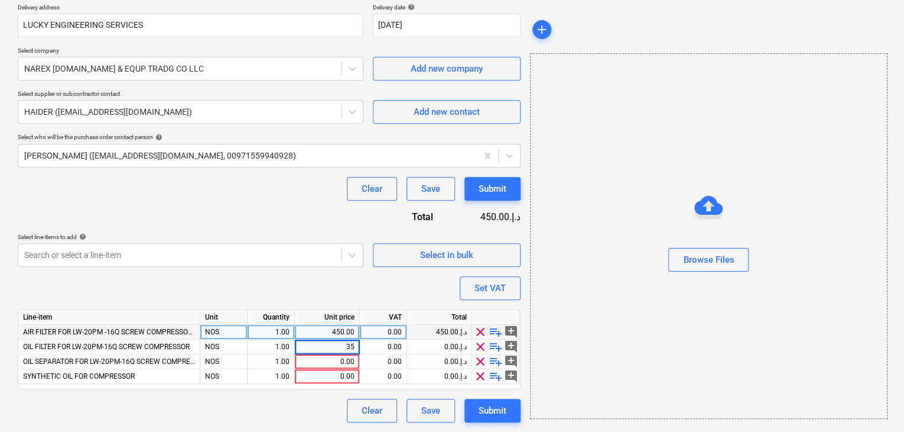
type input "350"
type textarea "x"
type input "700"
type textarea "x"
type input "600"
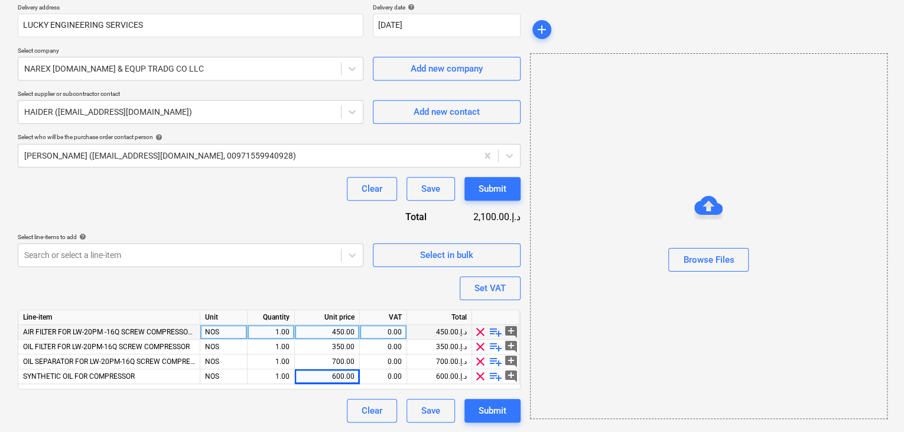
type textarea "x"
drag, startPoint x: 598, startPoint y: 297, endPoint x: 486, endPoint y: 289, distance: 112.0
click at [595, 298] on div "Browse Files" at bounding box center [709, 235] width 358 height 365
click at [486, 289] on div "Set VAT" at bounding box center [490, 287] width 31 height 15
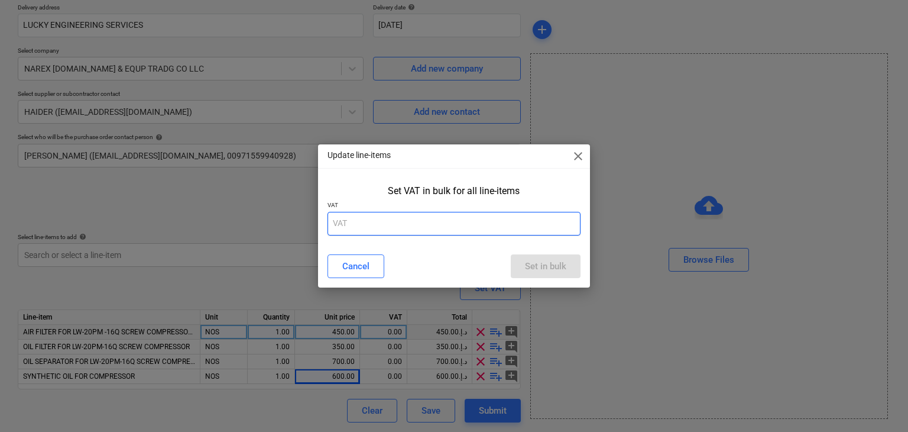
click at [393, 216] on input "text" at bounding box center [454, 224] width 254 height 24
type input "5"
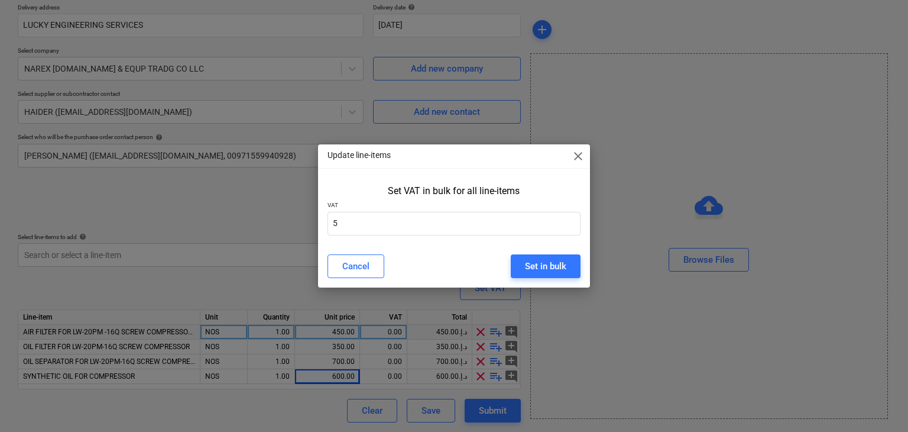
click at [540, 253] on div "Cancel Set in bulk" at bounding box center [454, 265] width 268 height 33
click at [537, 260] on div "Set in bulk" at bounding box center [545, 265] width 41 height 15
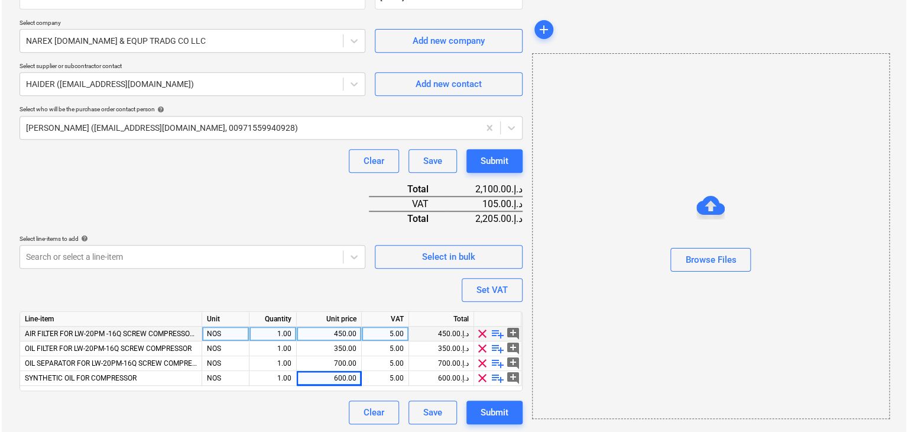
scroll to position [246, 0]
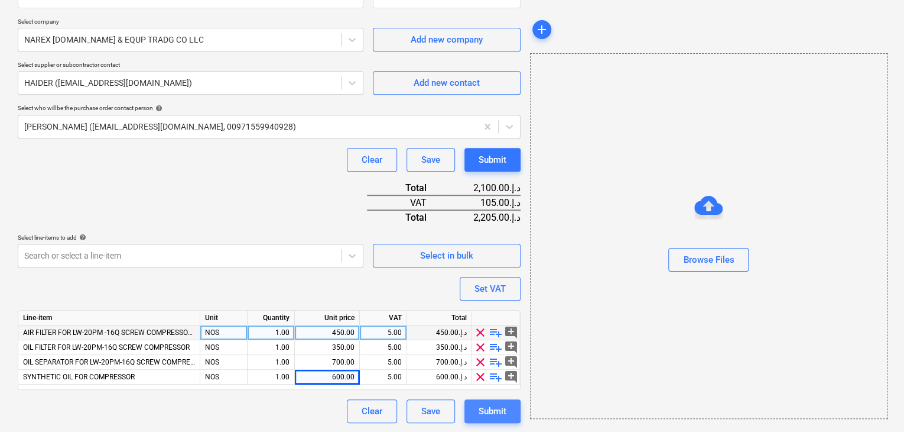
click at [497, 407] on div "Submit" at bounding box center [493, 410] width 28 height 15
type textarea "x"
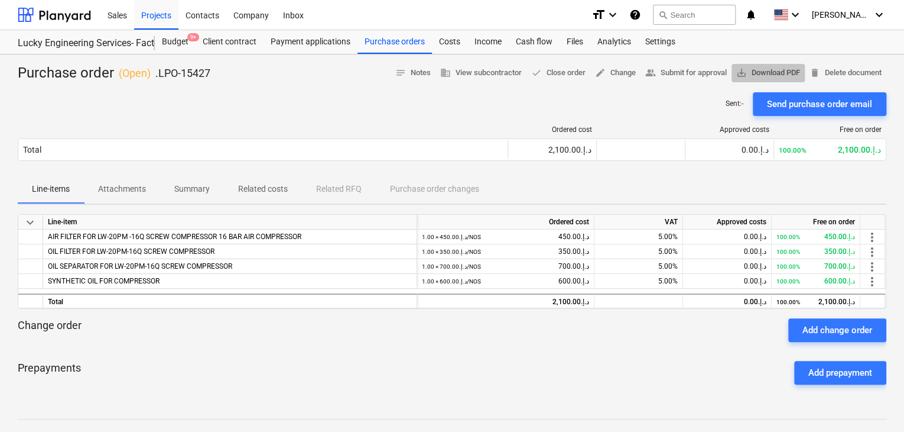
click at [764, 79] on button "save_alt Download PDF" at bounding box center [768, 73] width 73 height 18
click at [790, 72] on span "save_alt Download PDF" at bounding box center [769, 73] width 64 height 14
